Goal: Find specific page/section: Find specific page/section

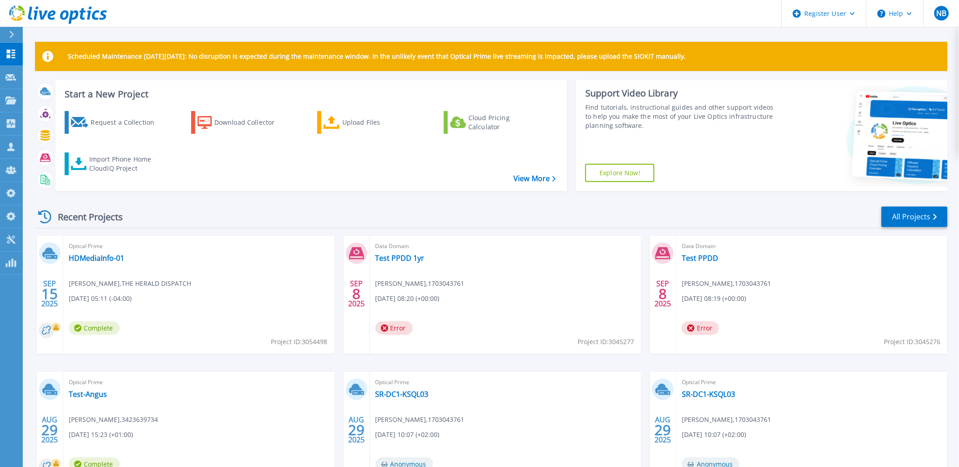
click at [78, 19] on icon at bounding box center [58, 14] width 98 height 19
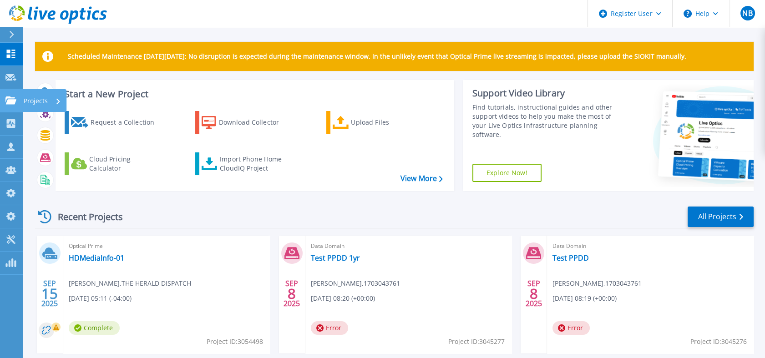
click at [18, 95] on link "Projects Projects" at bounding box center [11, 100] width 23 height 23
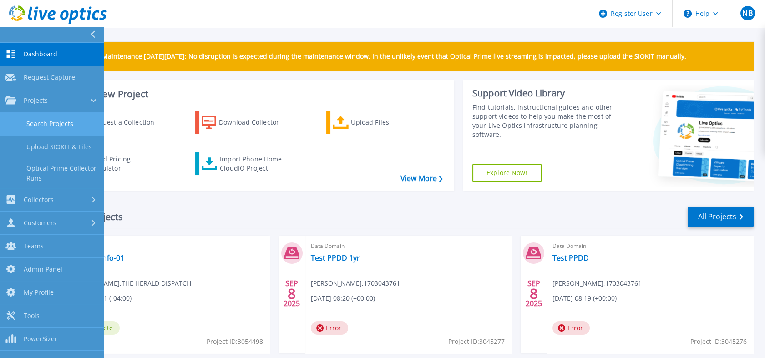
click at [62, 131] on link "Search Projects" at bounding box center [52, 123] width 104 height 23
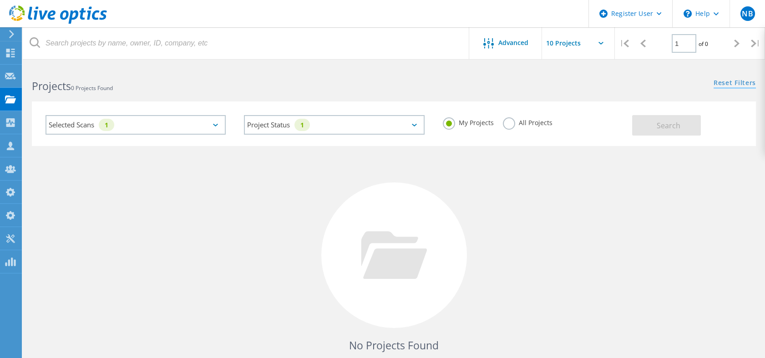
click at [745, 85] on link "Reset Filters" at bounding box center [734, 84] width 42 height 8
click at [531, 116] on div "My Projects All Projects" at bounding box center [533, 123] width 198 height 34
click at [521, 123] on label "All Projects" at bounding box center [528, 121] width 50 height 9
click at [0, 0] on input "All Projects" at bounding box center [0, 0] width 0 height 0
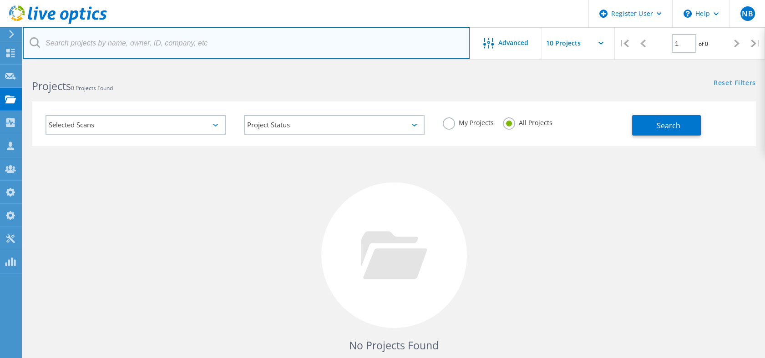
click at [375, 46] on input "text" at bounding box center [246, 43] width 447 height 32
type input "3055199"
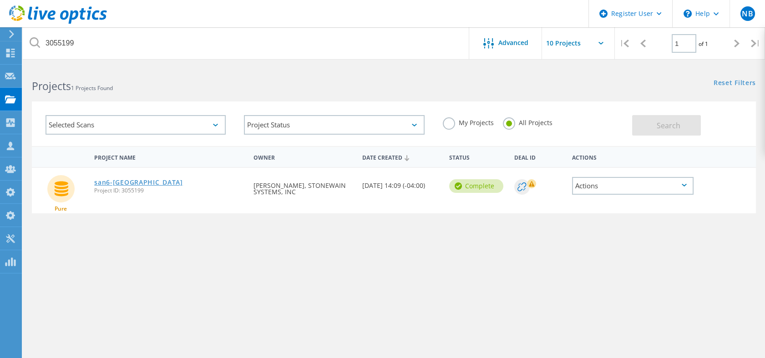
click at [107, 181] on link "san6-va" at bounding box center [138, 182] width 88 height 6
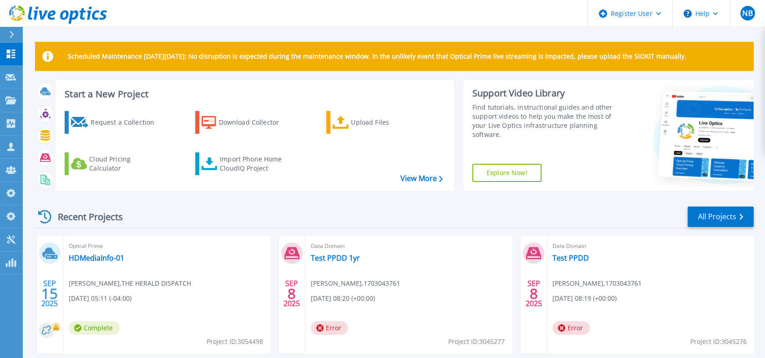
click at [69, 21] on icon at bounding box center [73, 16] width 10 height 13
